Goal: Information Seeking & Learning: Check status

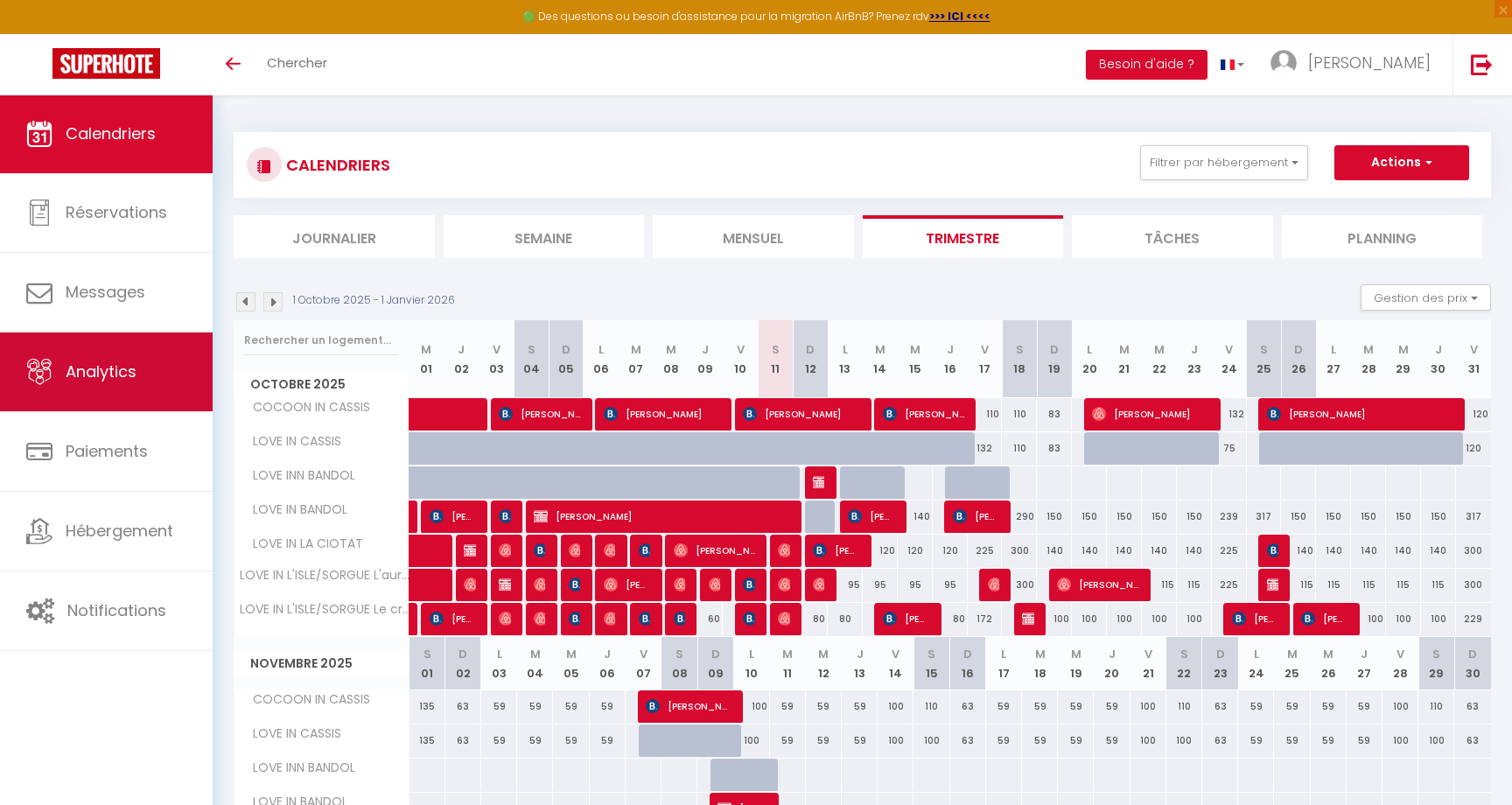
scroll to position [155, 0]
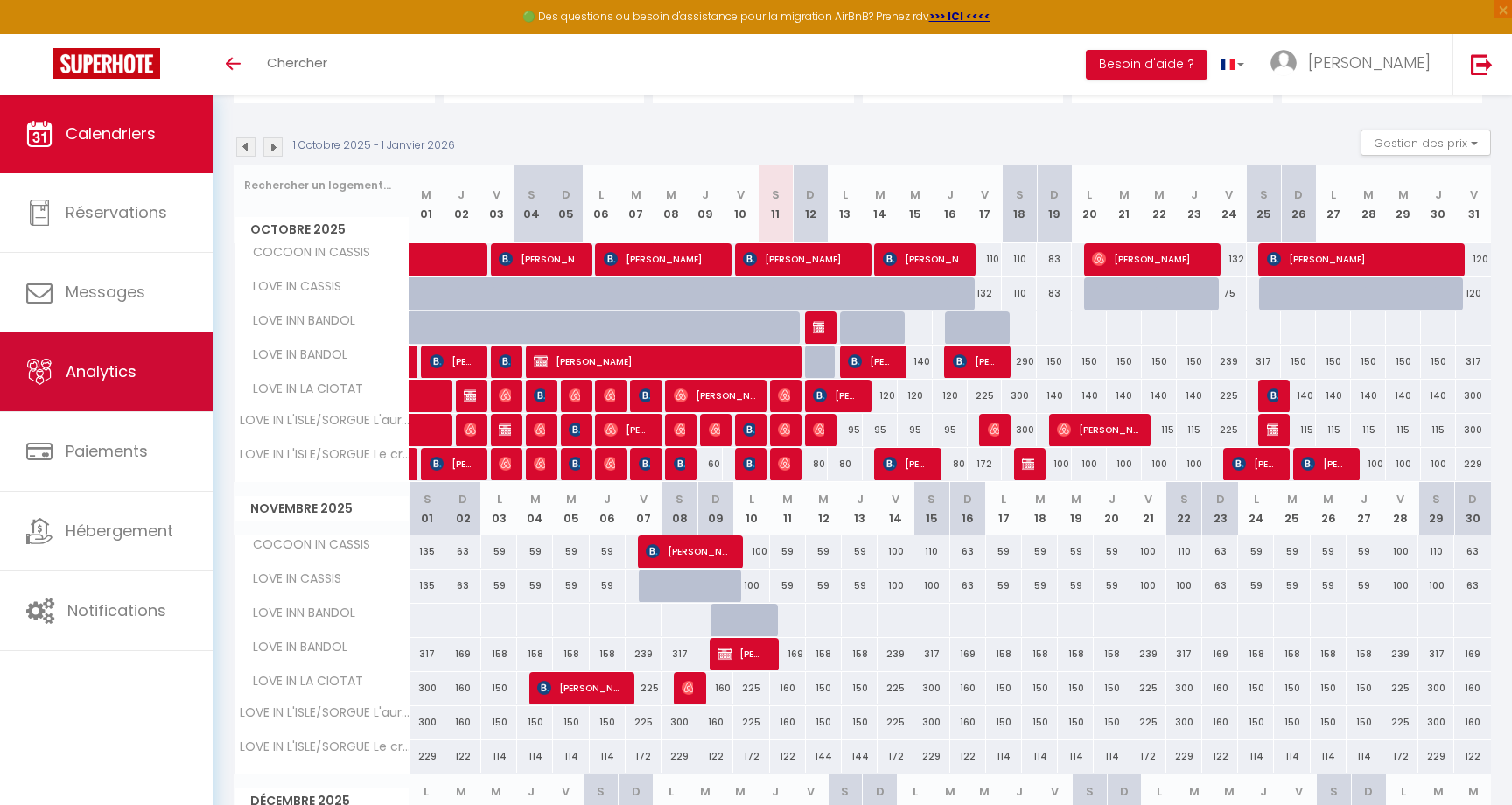
click at [123, 389] on link "Analytics" at bounding box center [106, 371] width 213 height 78
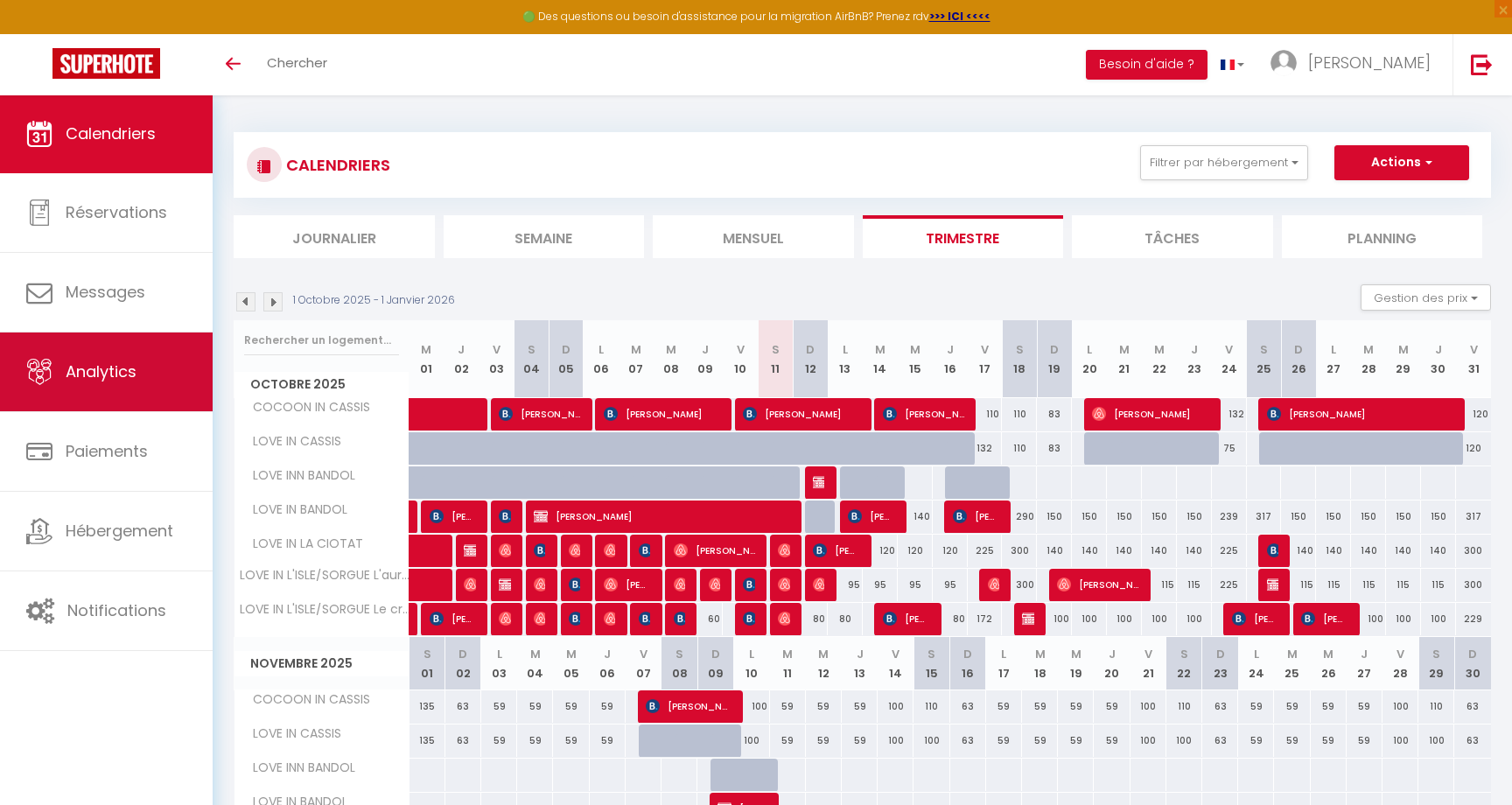
select select "2025"
select select "10"
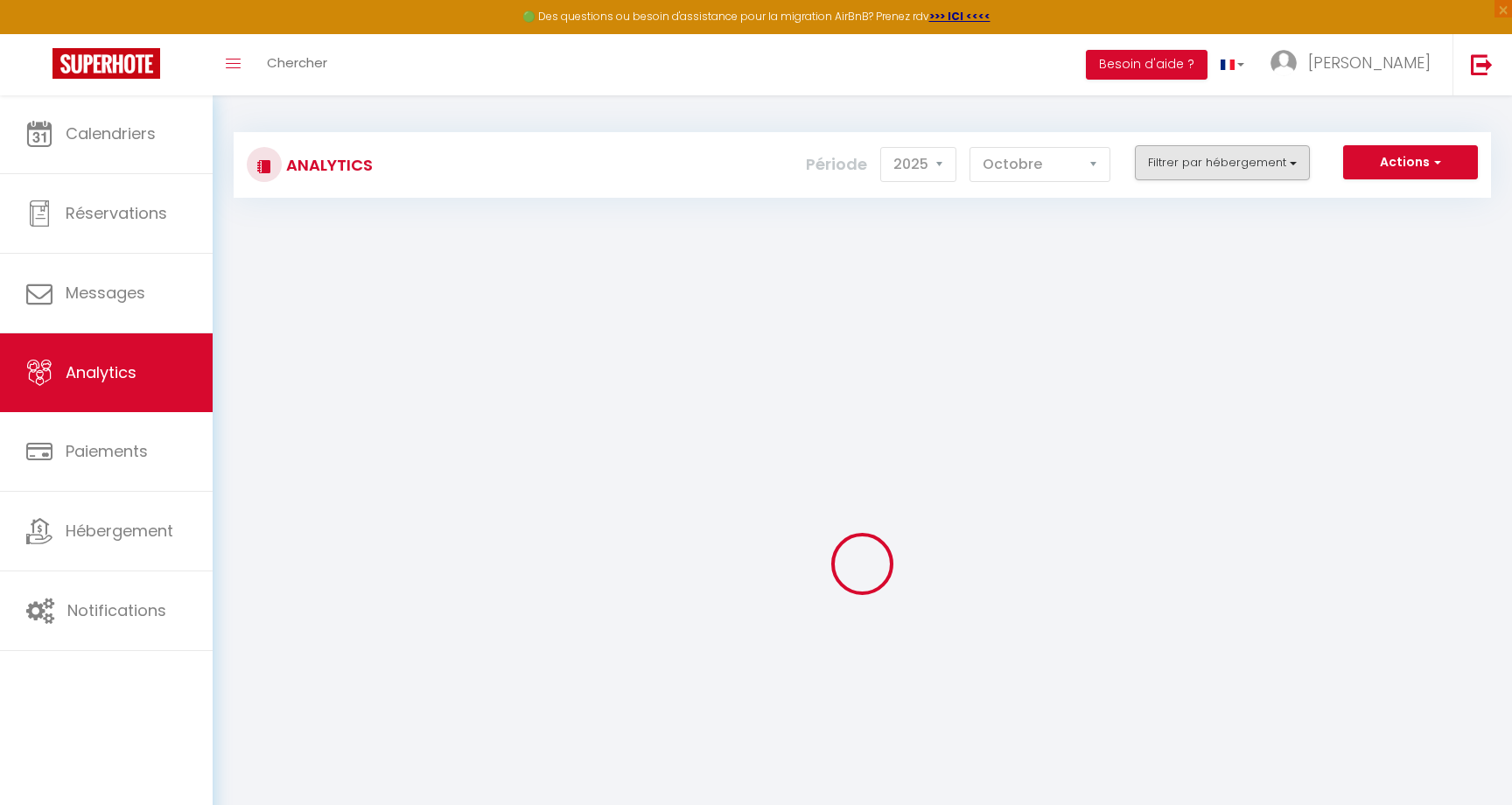
click at [1179, 174] on button "Filtrer par hébergement" at bounding box center [1222, 162] width 175 height 35
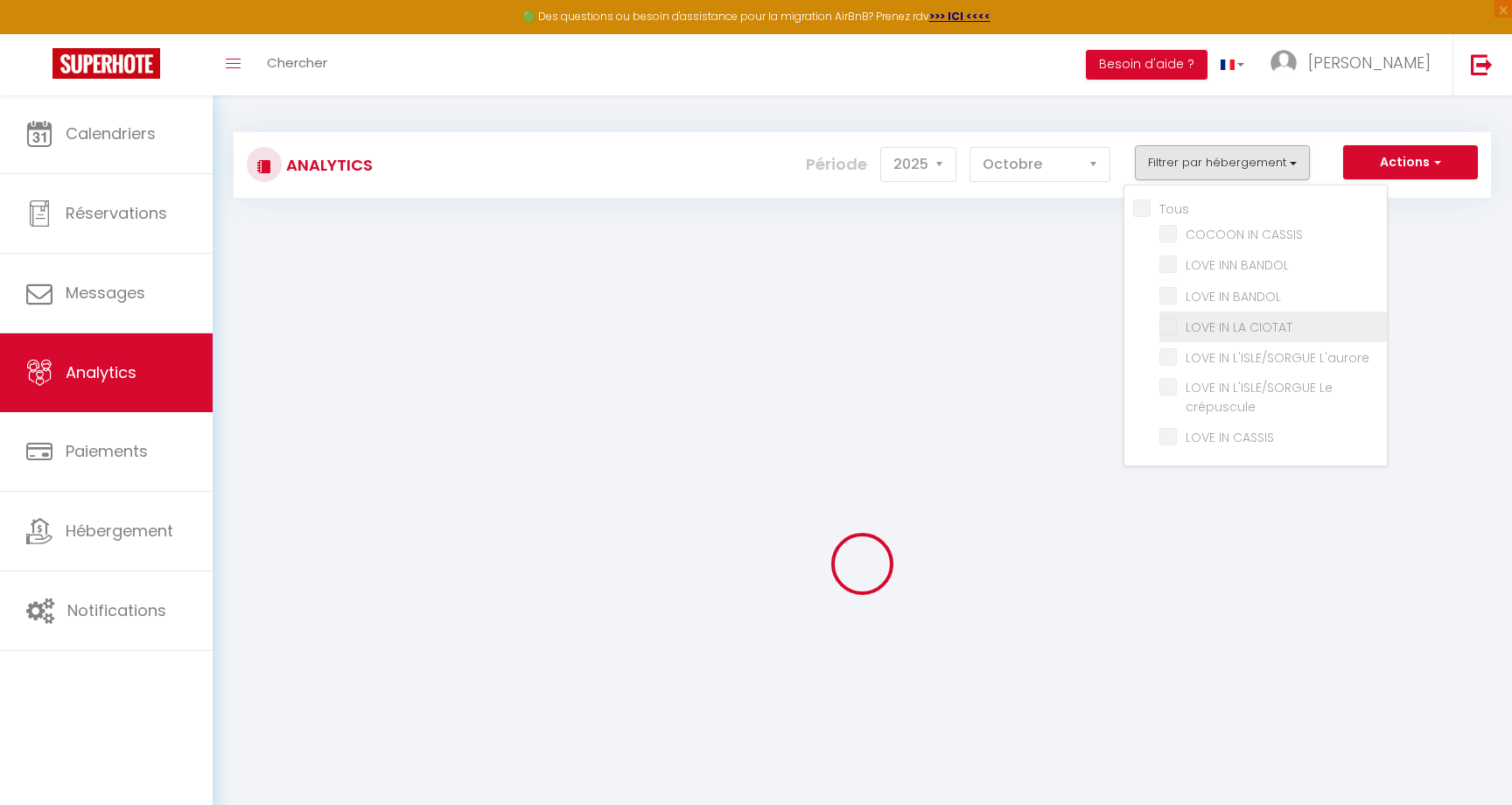
checkbox input "false"
checkbox CASSIS "false"
checkbox BANDOL "false"
checkbox CIOTAT "false"
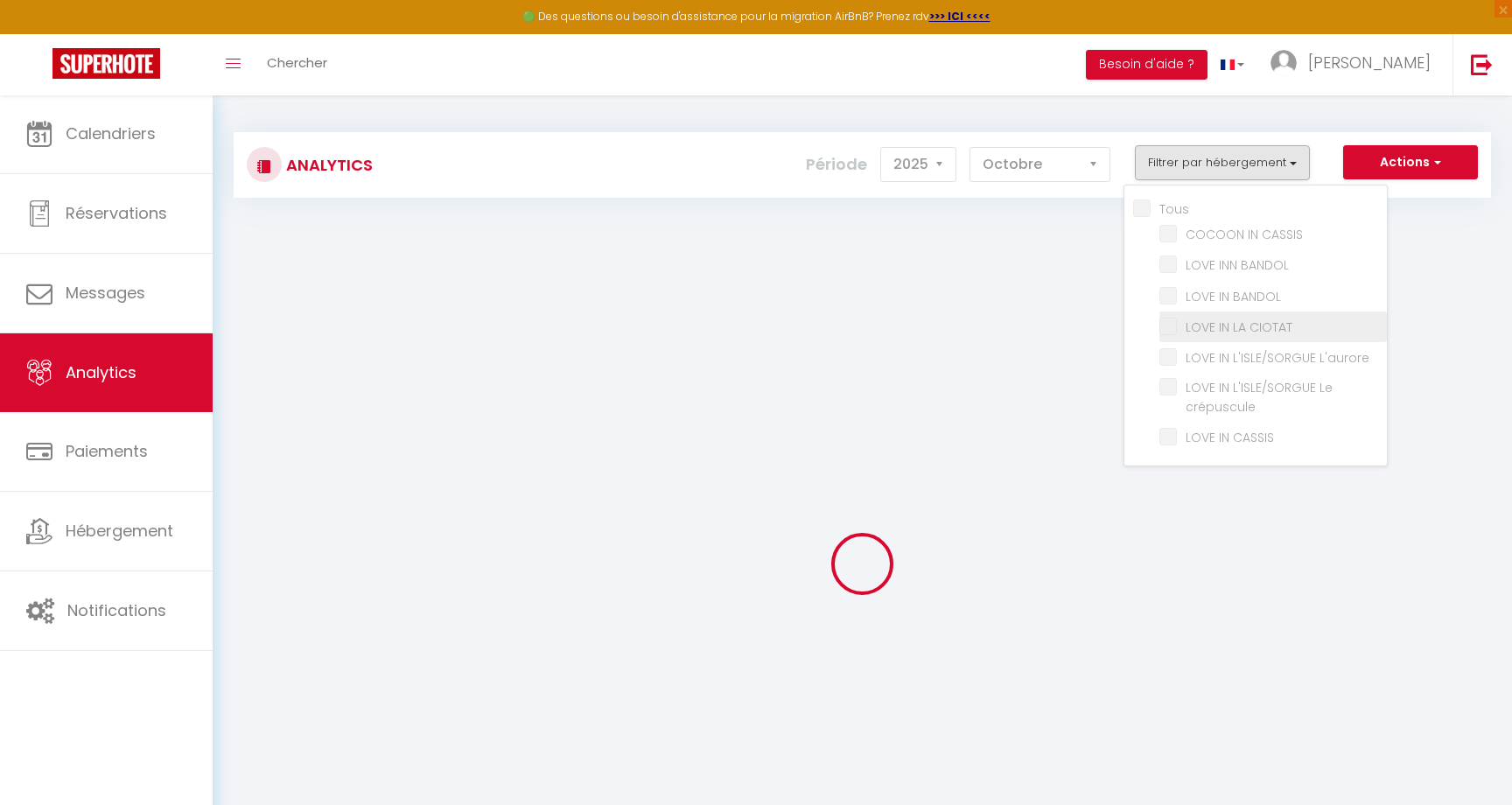
checkbox L\'aurore "false"
checkbox crépuscule "false"
checkbox CASSIS "false"
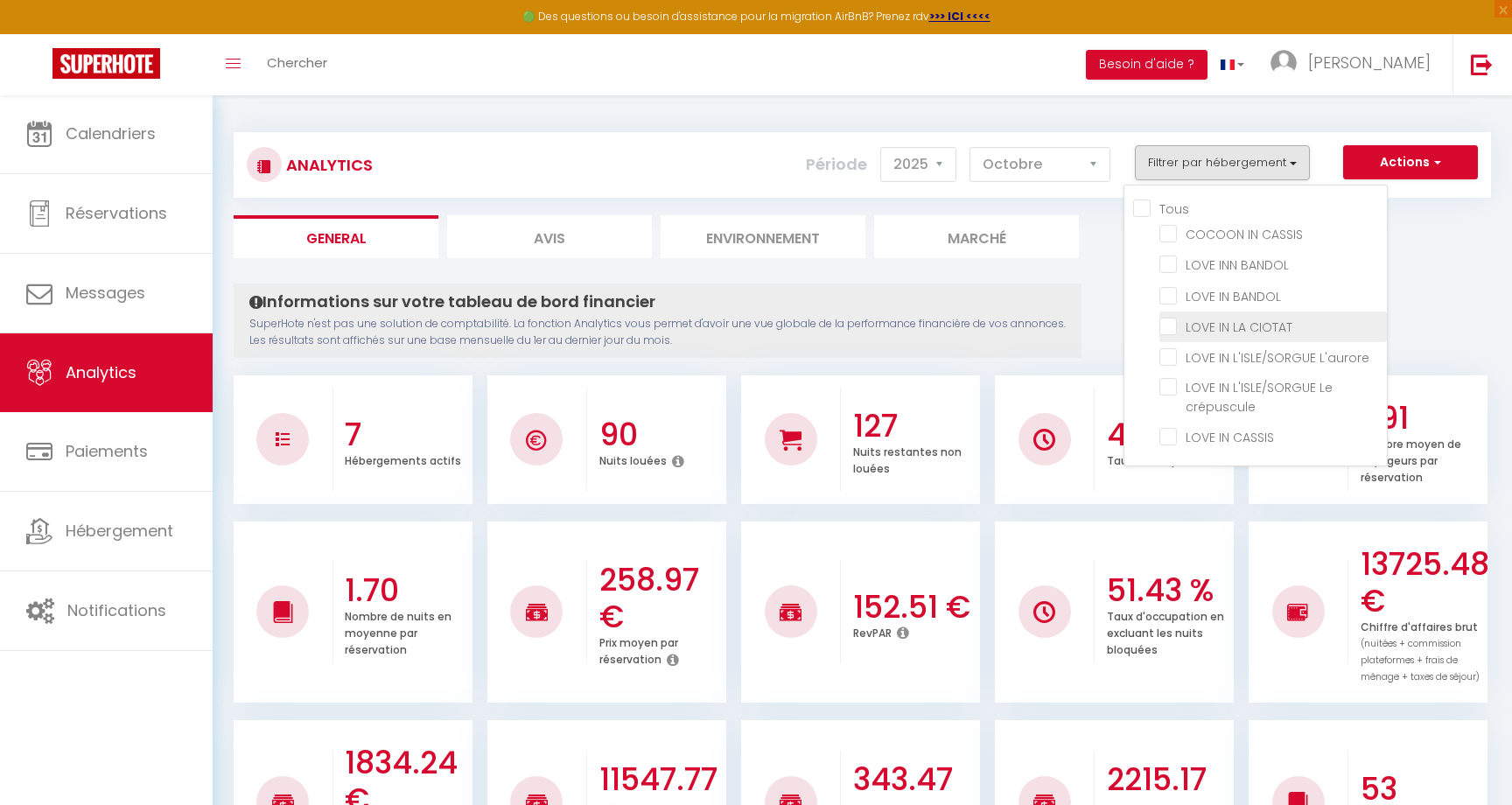
click at [1208, 327] on CIOTAT "checkbox" at bounding box center [1272, 326] width 227 height 18
checkbox CIOTAT "true"
checkbox CASSIS "false"
checkbox BANDOL "false"
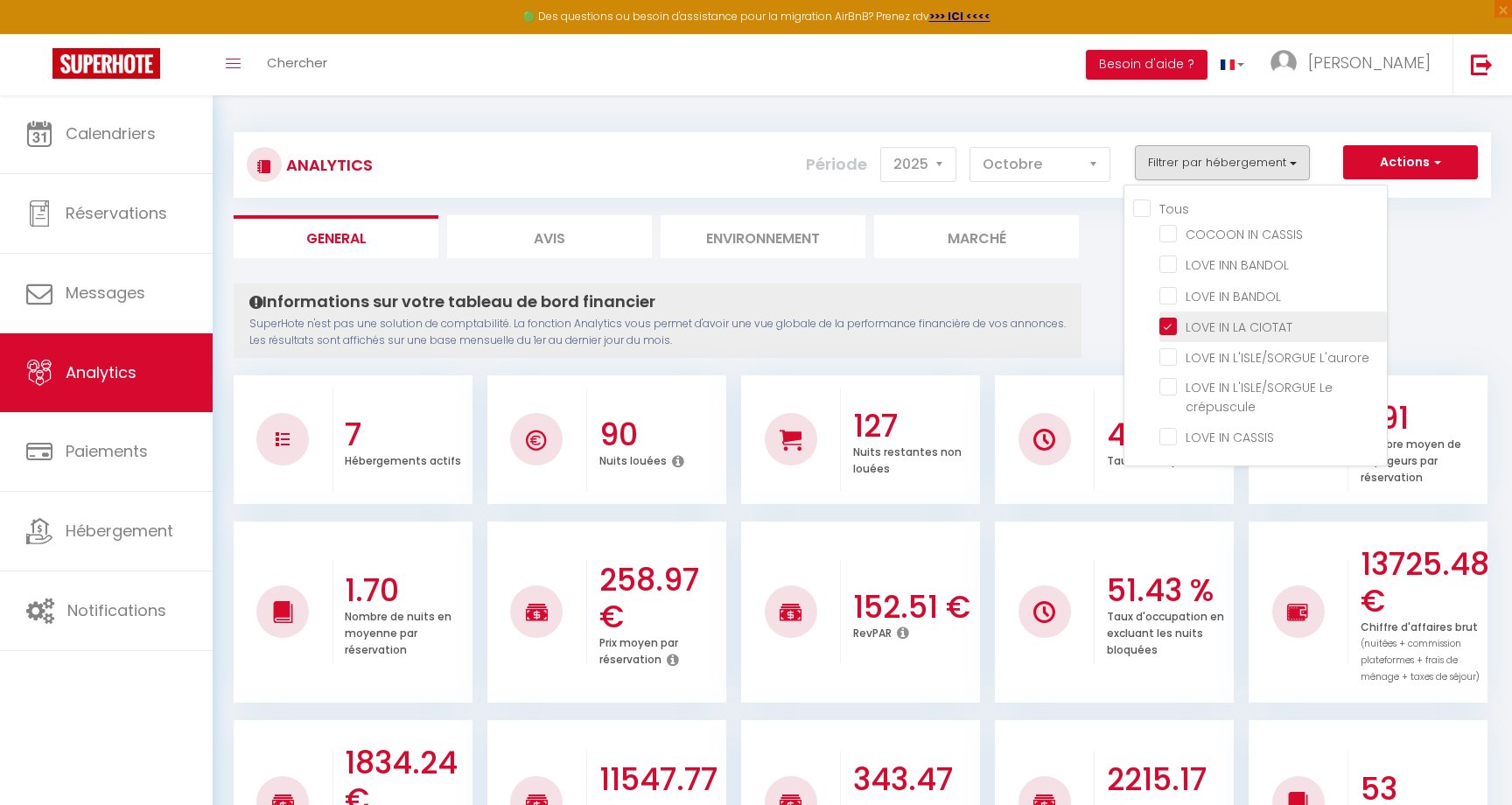
checkbox L\'aurore "false"
checkbox crépuscule "false"
checkbox CASSIS "false"
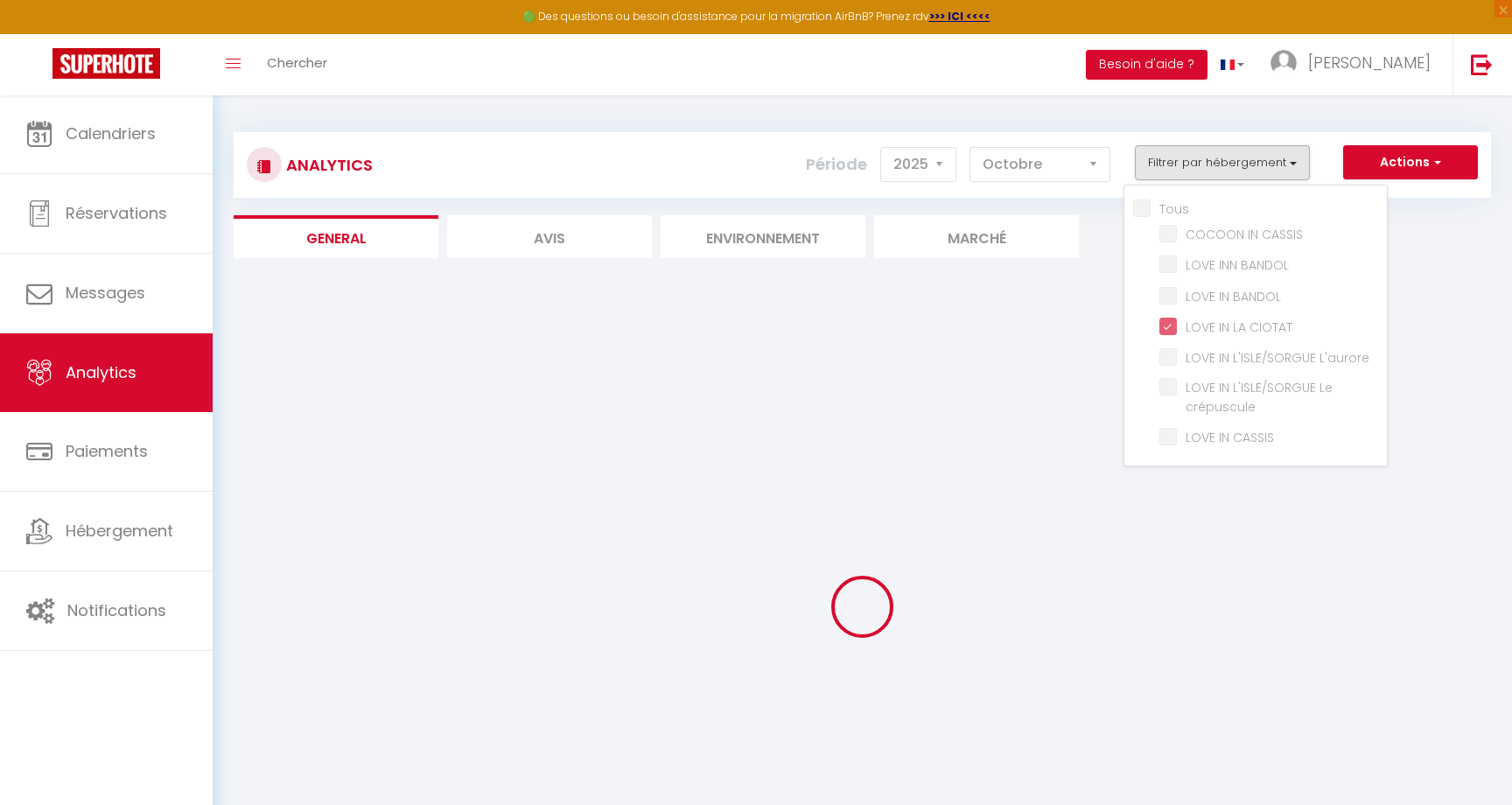
checkbox CASSIS "false"
checkbox BANDOL "false"
checkbox L\'aurore "false"
checkbox crépuscule "false"
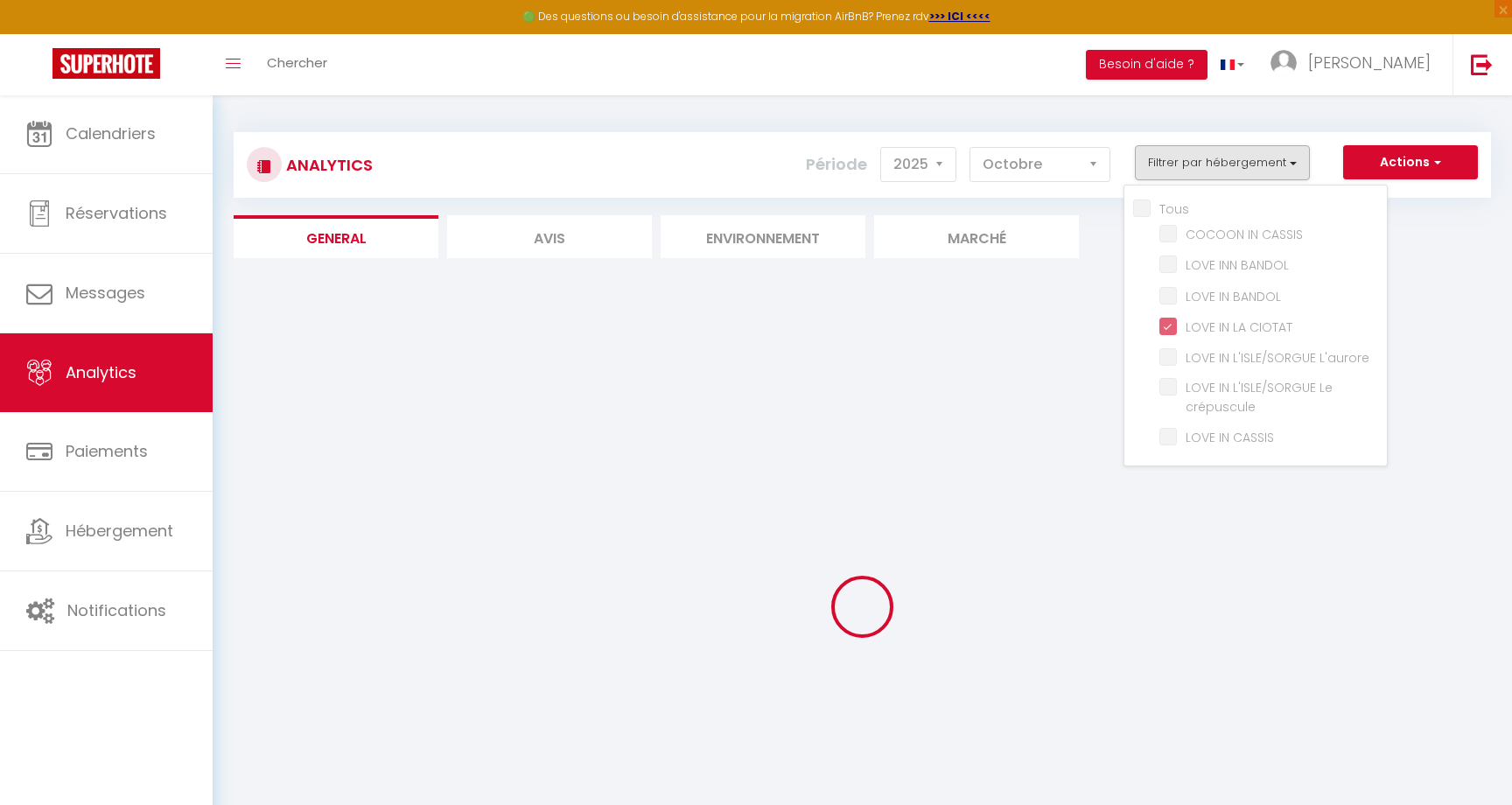
checkbox CASSIS "false"
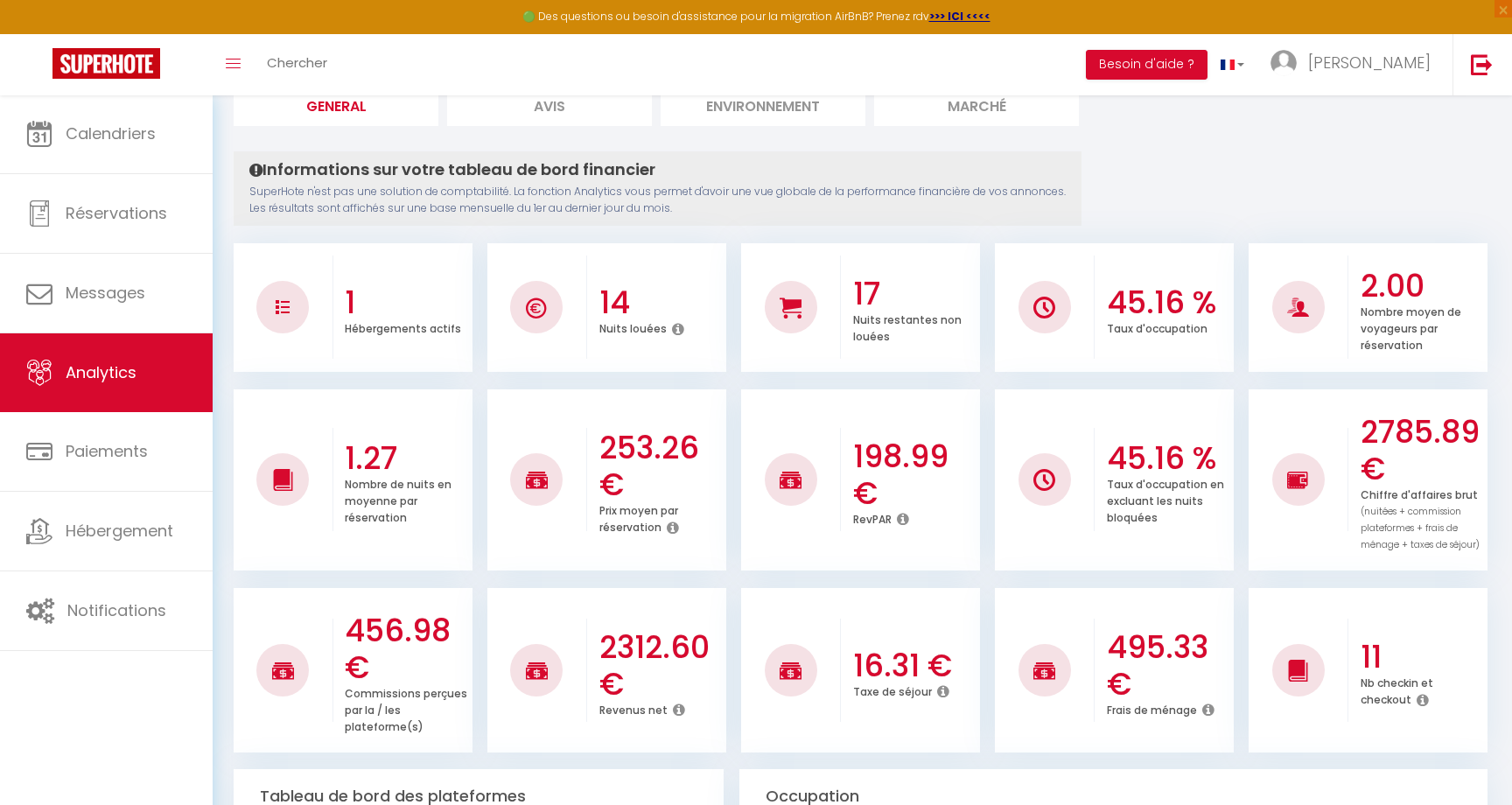
scroll to position [130, 0]
click at [902, 516] on icon at bounding box center [903, 521] width 12 height 14
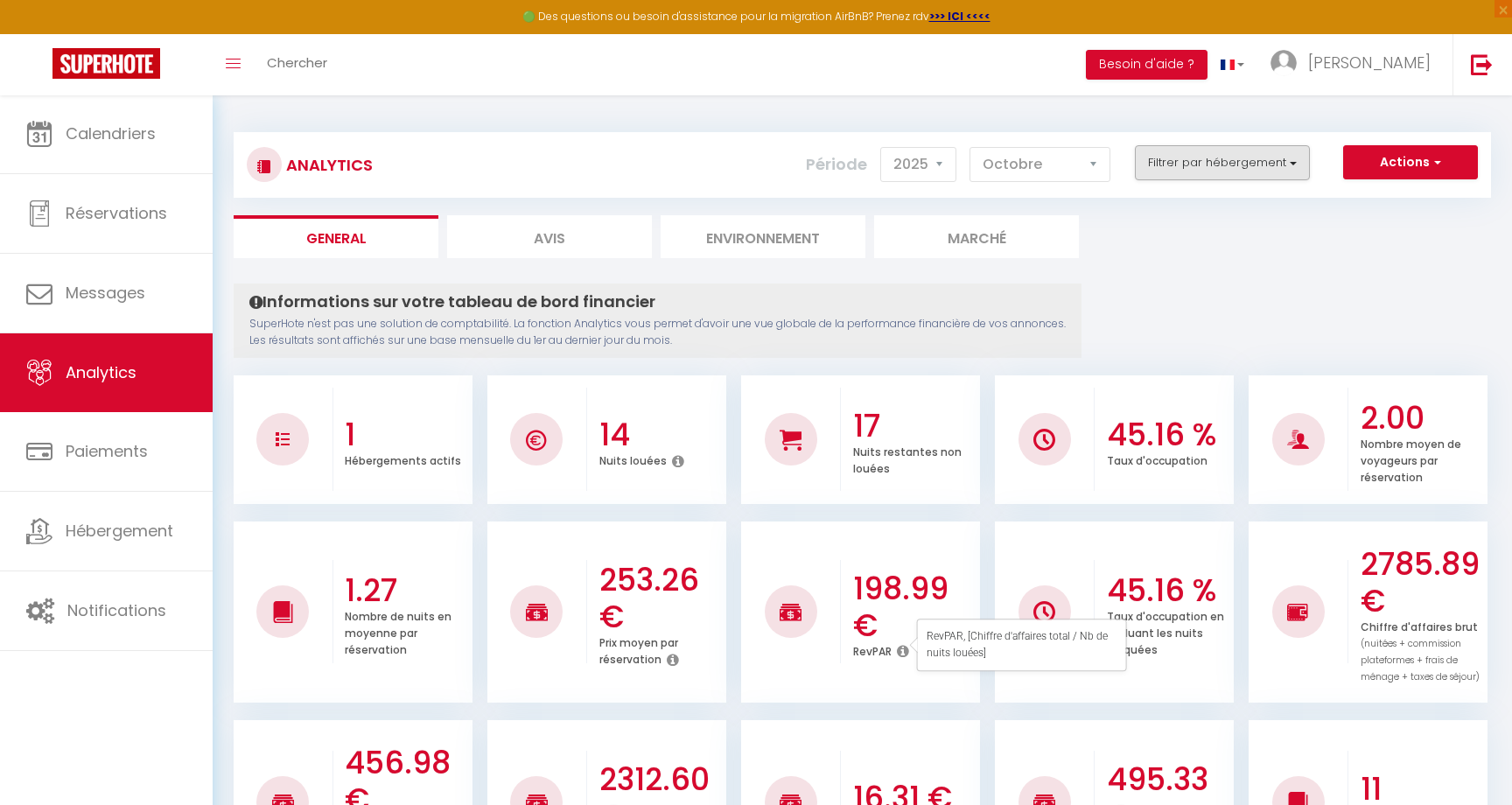
scroll to position [0, 0]
select select "2024"
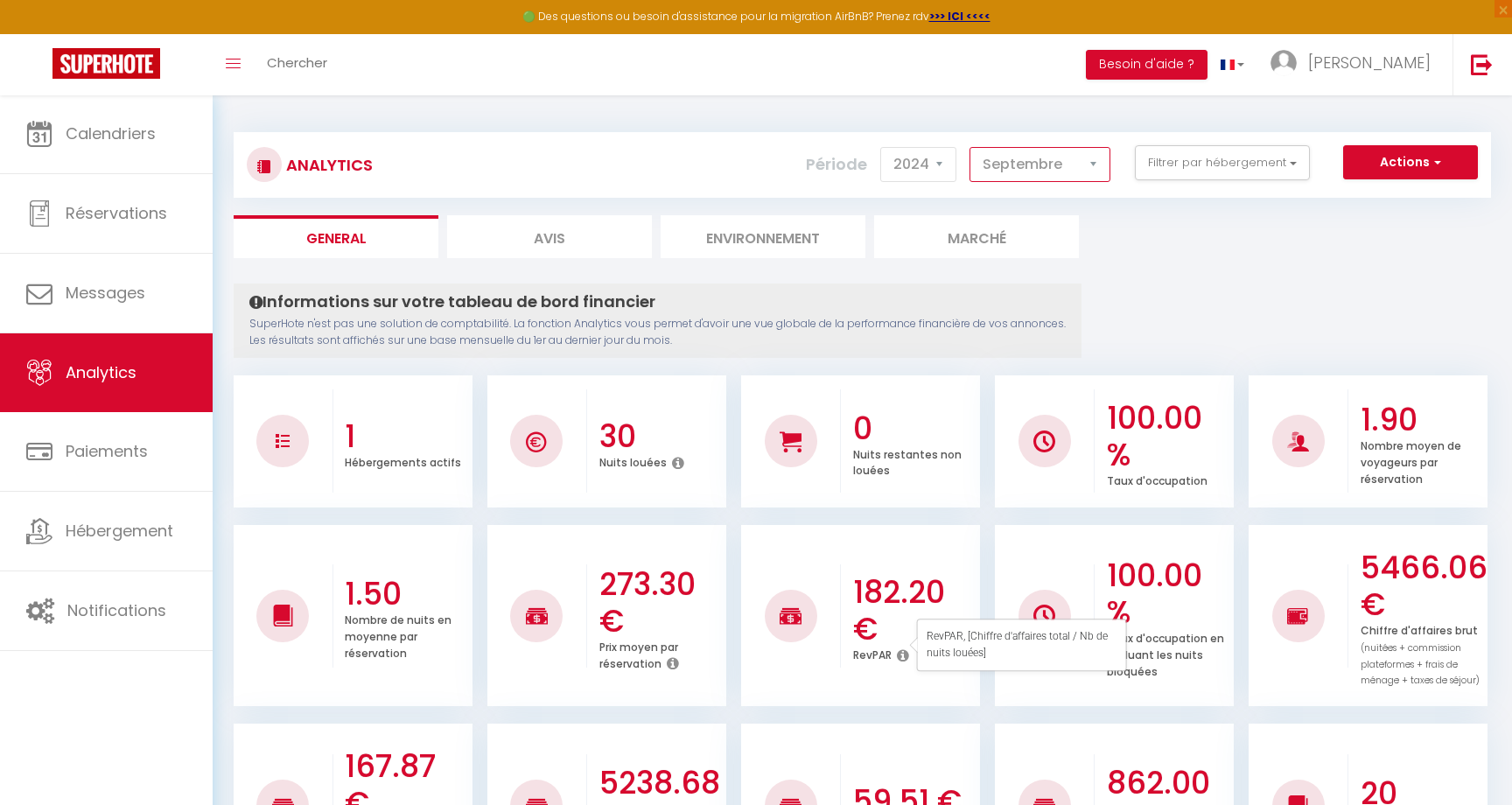
select select "8"
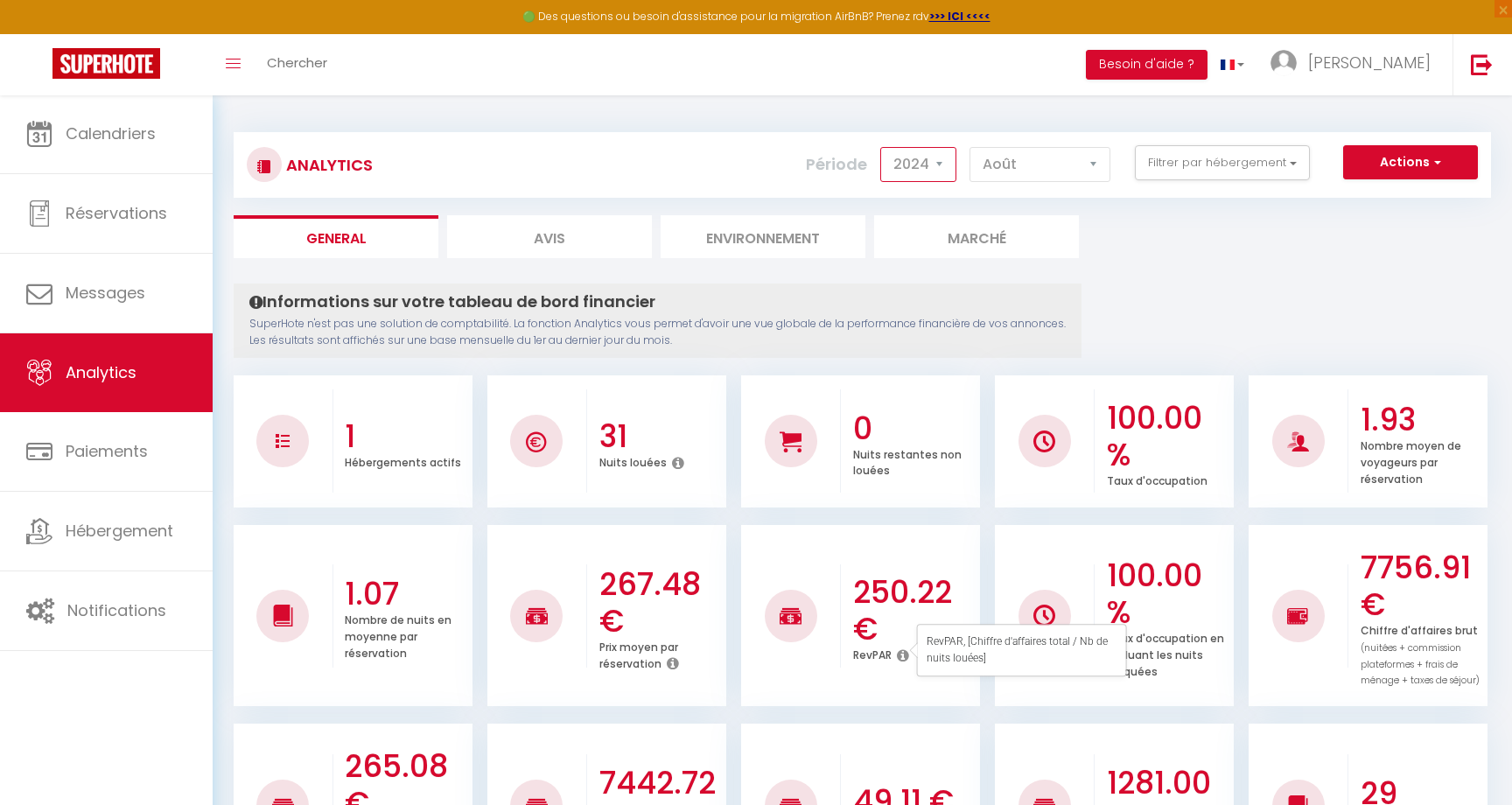
select select "2023"
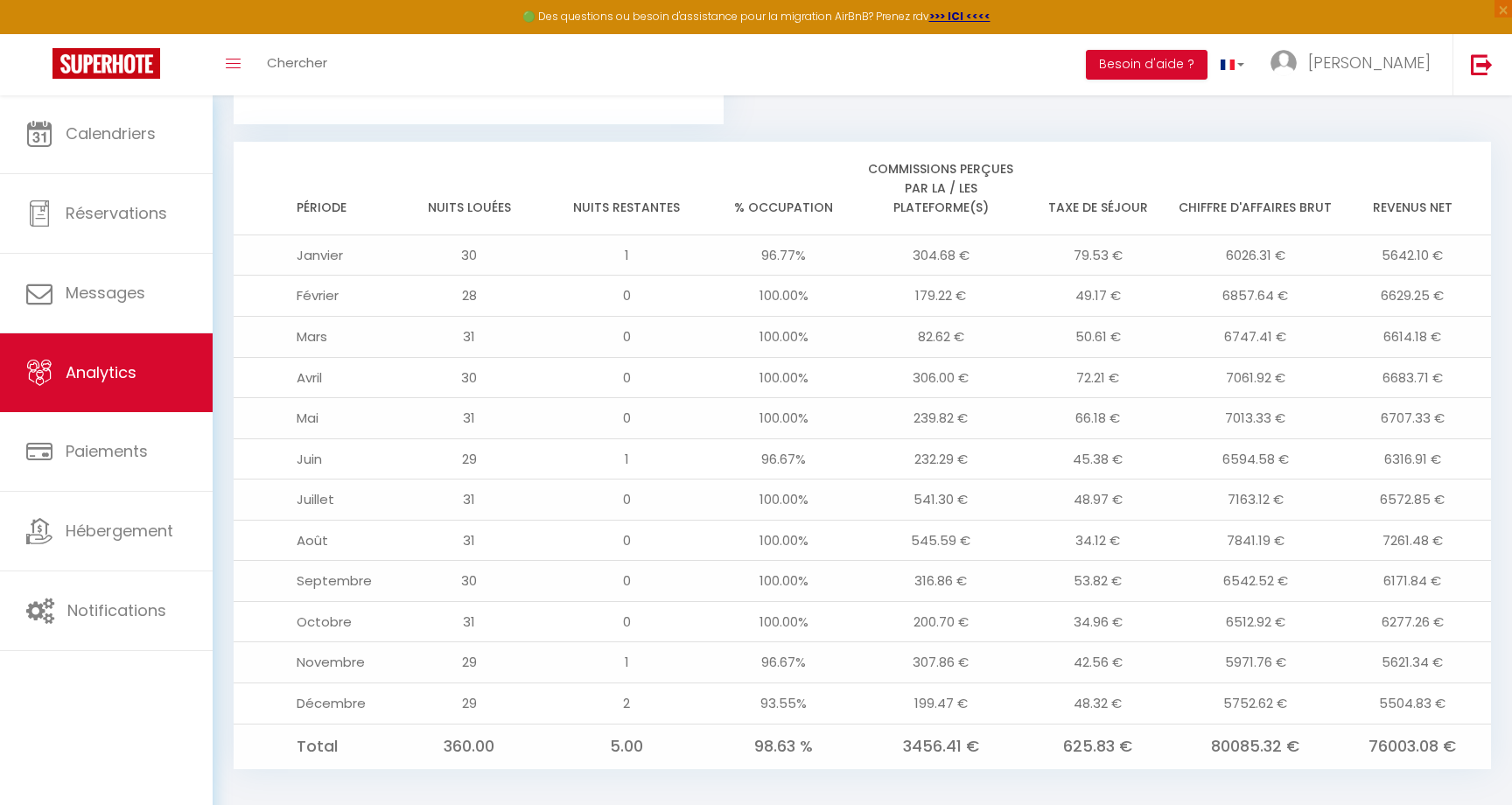
scroll to position [1373, 0]
